Goal: Register for event/course

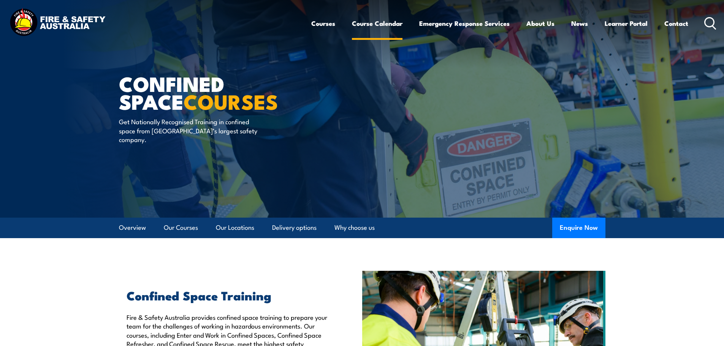
click at [374, 25] on link "Course Calendar" at bounding box center [377, 23] width 51 height 20
click at [363, 26] on link "Course Calendar" at bounding box center [377, 23] width 51 height 20
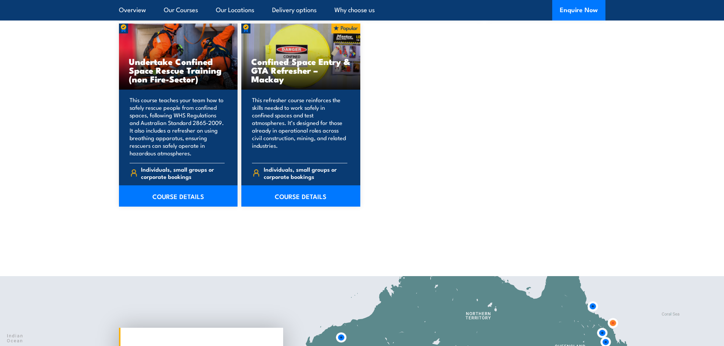
scroll to position [988, 0]
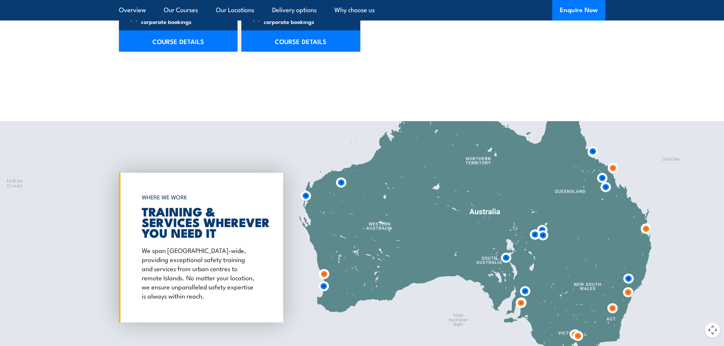
click at [602, 187] on img at bounding box center [605, 187] width 14 height 14
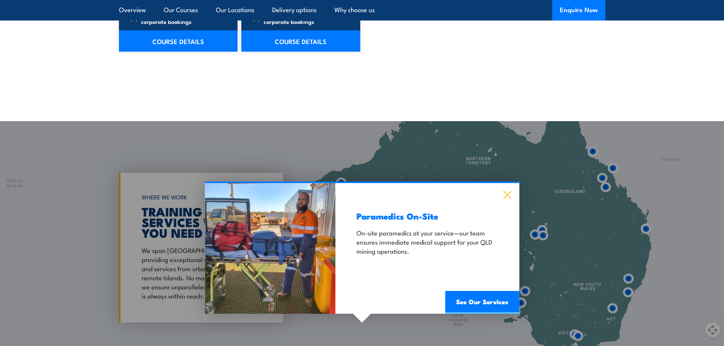
click at [508, 195] on icon at bounding box center [506, 195] width 9 height 8
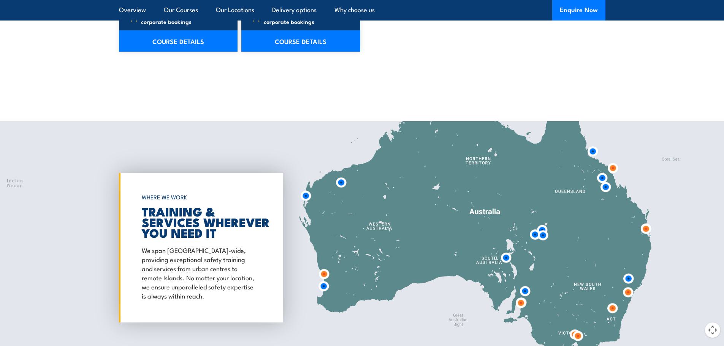
click at [602, 179] on img at bounding box center [602, 178] width 14 height 14
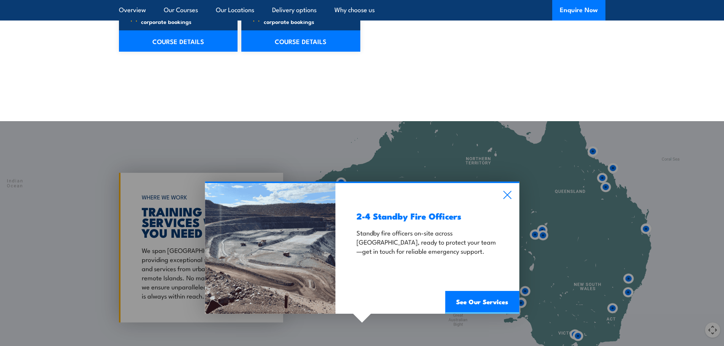
click at [514, 197] on div "2-4 Standby Fire Officers Standby fire officers on-site across Far North Queens…" at bounding box center [426, 248] width 183 height 131
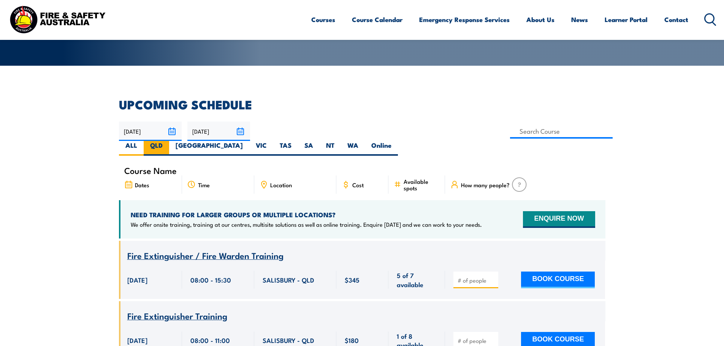
click at [169, 141] on label "QLD" at bounding box center [156, 148] width 25 height 15
click at [167, 141] on input "QLD" at bounding box center [165, 143] width 5 height 5
radio input "true"
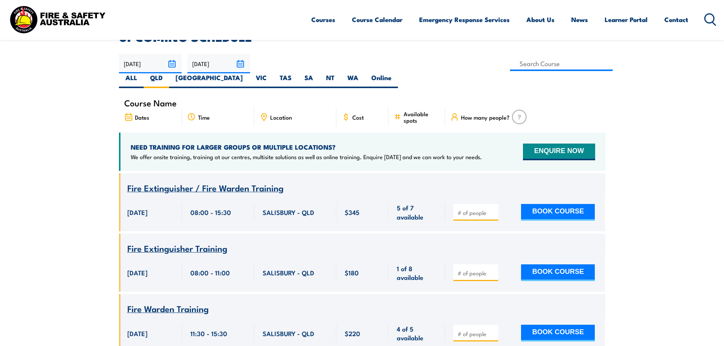
scroll to position [137, 0]
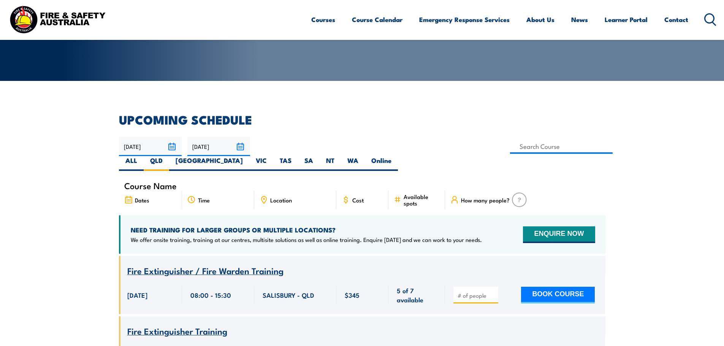
click at [290, 191] on div "Location" at bounding box center [295, 200] width 82 height 18
click at [283, 191] on div "Location" at bounding box center [295, 200] width 82 height 18
click at [275, 197] on span "Location" at bounding box center [281, 200] width 22 height 6
click at [264, 196] on icon at bounding box center [263, 200] width 8 height 8
click at [510, 148] on input at bounding box center [561, 146] width 103 height 15
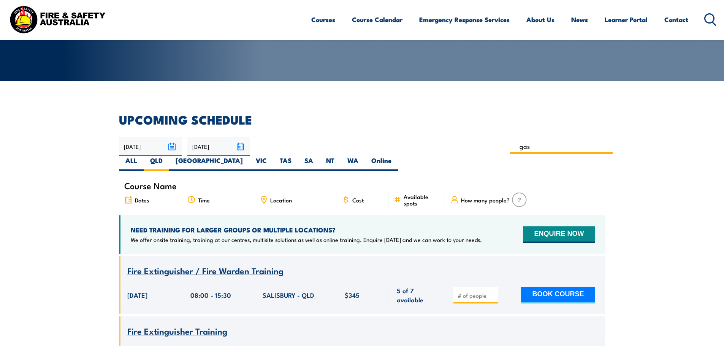
type input "Gas Test Atmospheres Training"
